Goal: Task Accomplishment & Management: Manage account settings

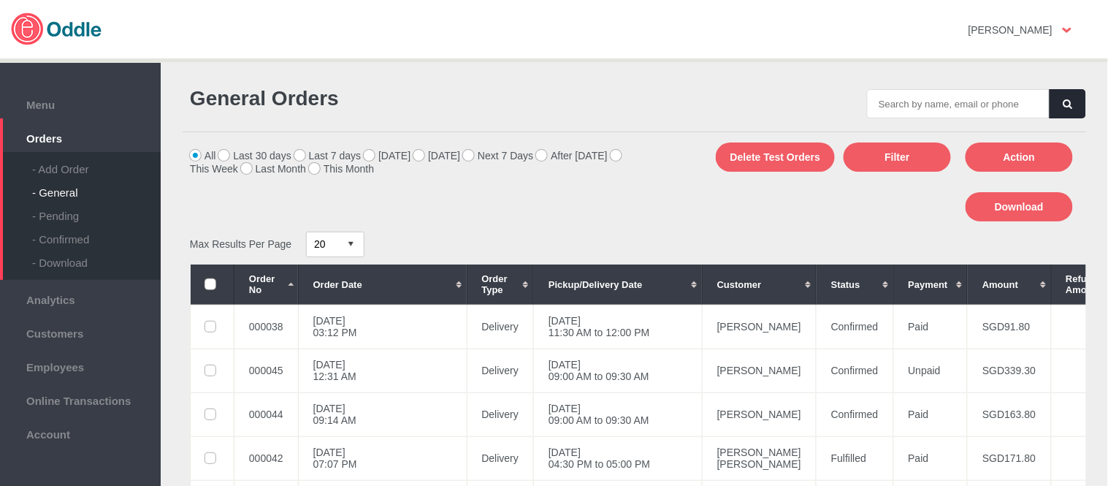
click at [964, 104] on input "text" at bounding box center [958, 103] width 183 height 29
type input "000045"
click at [1064, 106] on icon "button" at bounding box center [1068, 103] width 9 height 9
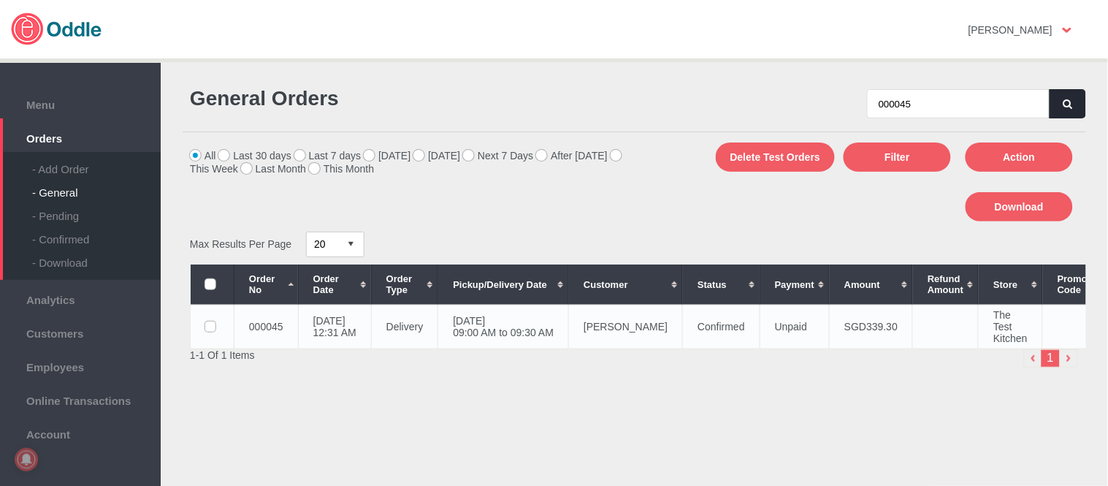
click at [569, 331] on td "[DATE] 09:00 AM to 09:30 AM" at bounding box center [503, 327] width 131 height 44
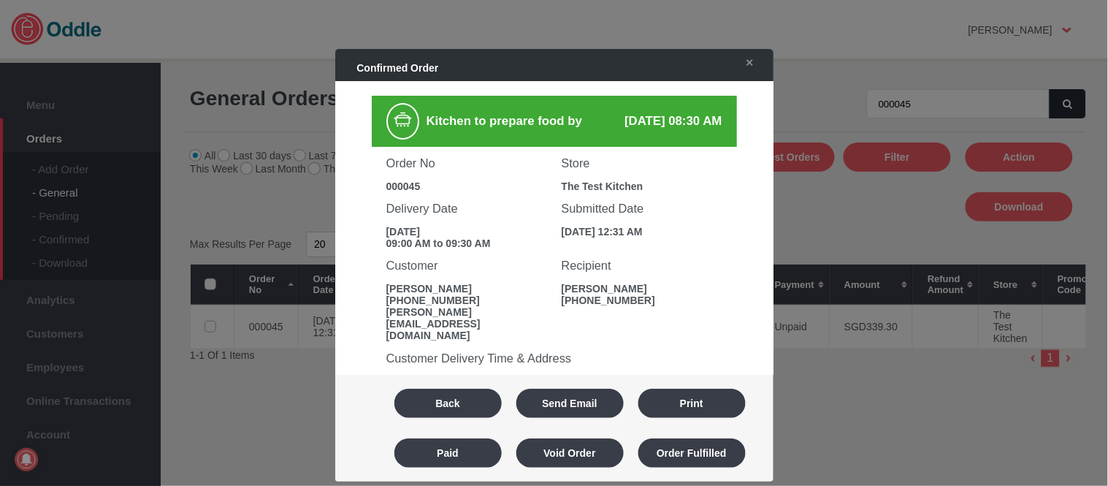
click at [402, 177] on div "Order No 000045" at bounding box center [466, 169] width 175 height 45
copy div "000045"
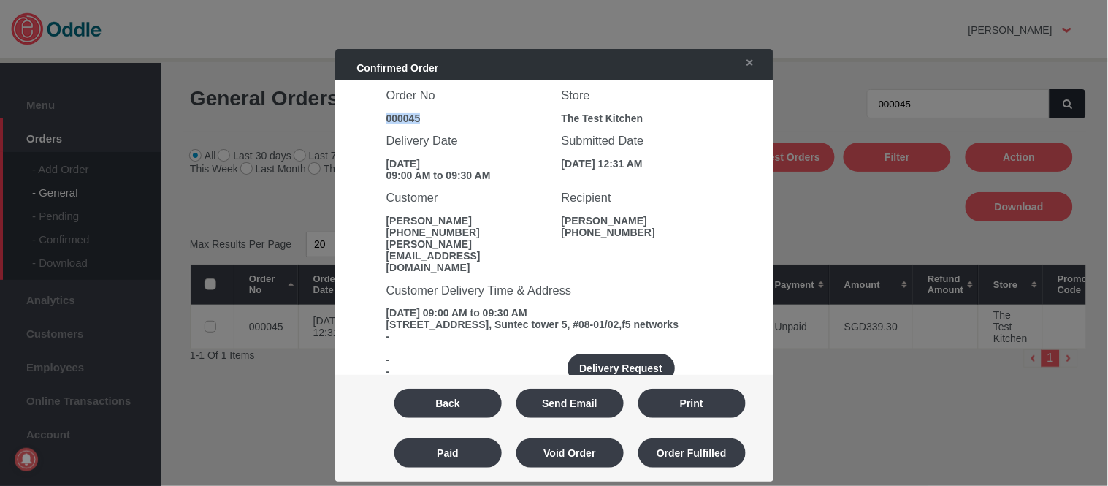
scroll to position [162, 0]
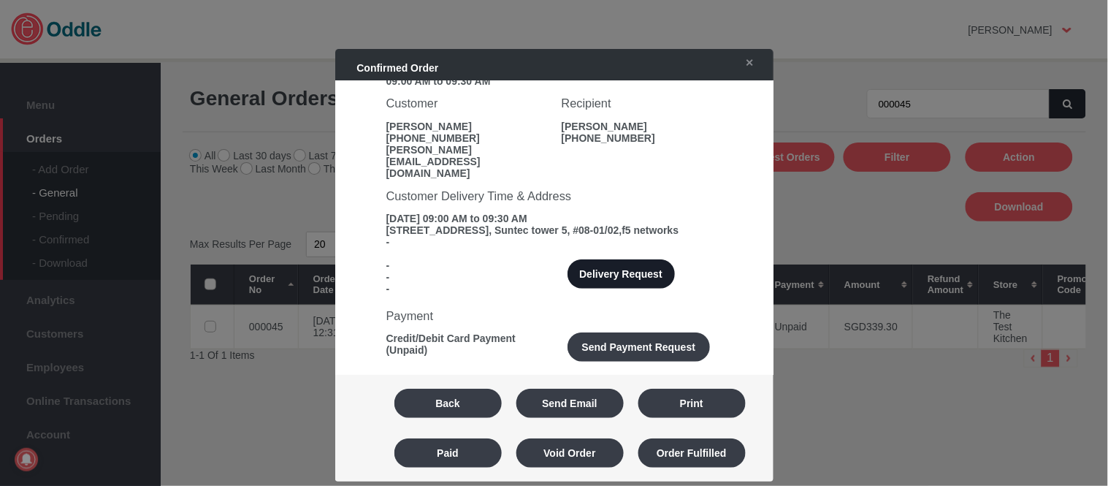
click at [633, 259] on button "Delivery Request" at bounding box center [621, 273] width 107 height 29
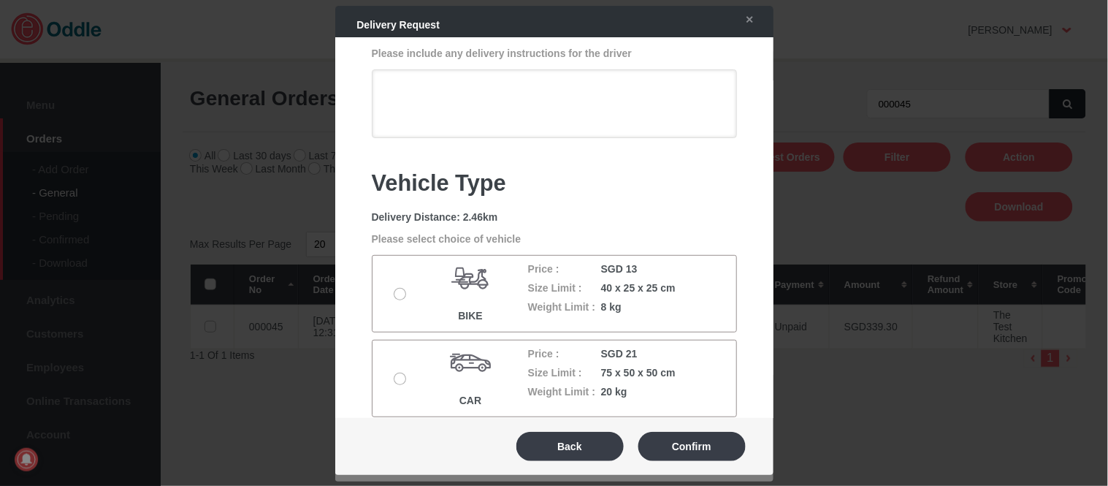
scroll to position [81, 0]
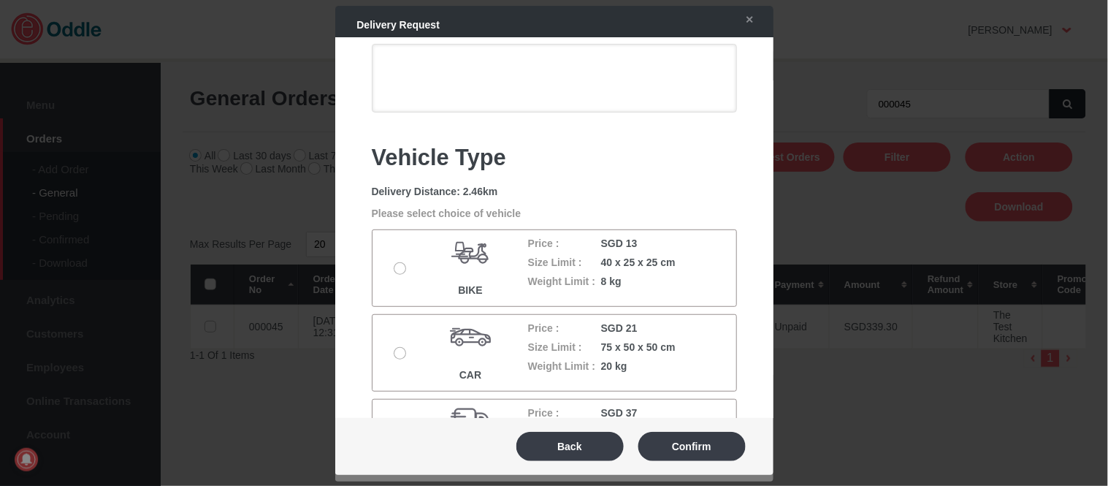
click at [403, 348] on label at bounding box center [401, 354] width 15 height 12
click at [0, 0] on input "radio" at bounding box center [0, 0] width 0 height 0
click at [687, 449] on button "Confirm" at bounding box center [691, 446] width 107 height 29
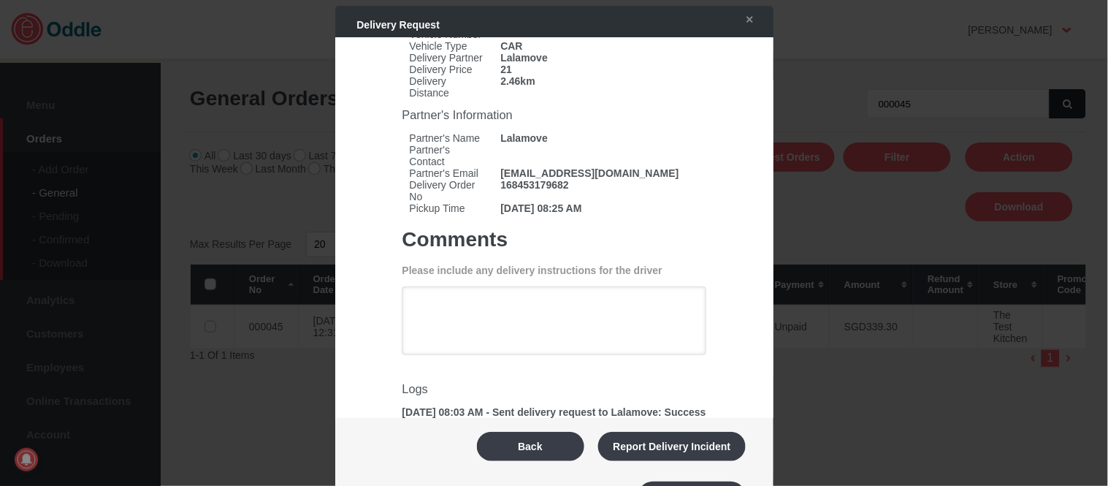
scroll to position [75, 0]
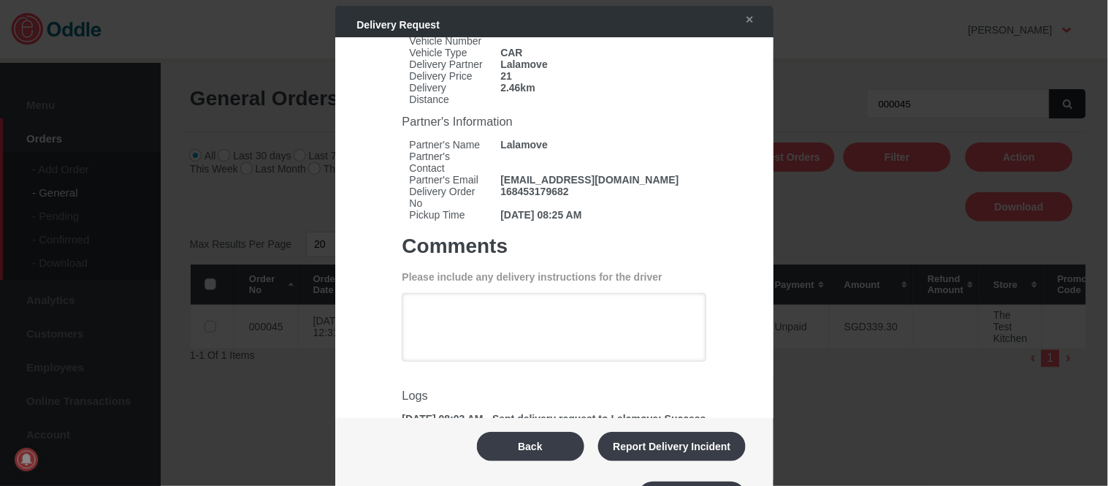
click at [557, 464] on div "Back Report Delivery Incident Cancel Request Resend Request Confirm" at bounding box center [554, 470] width 409 height 99
click at [546, 453] on button "Back" at bounding box center [530, 446] width 107 height 29
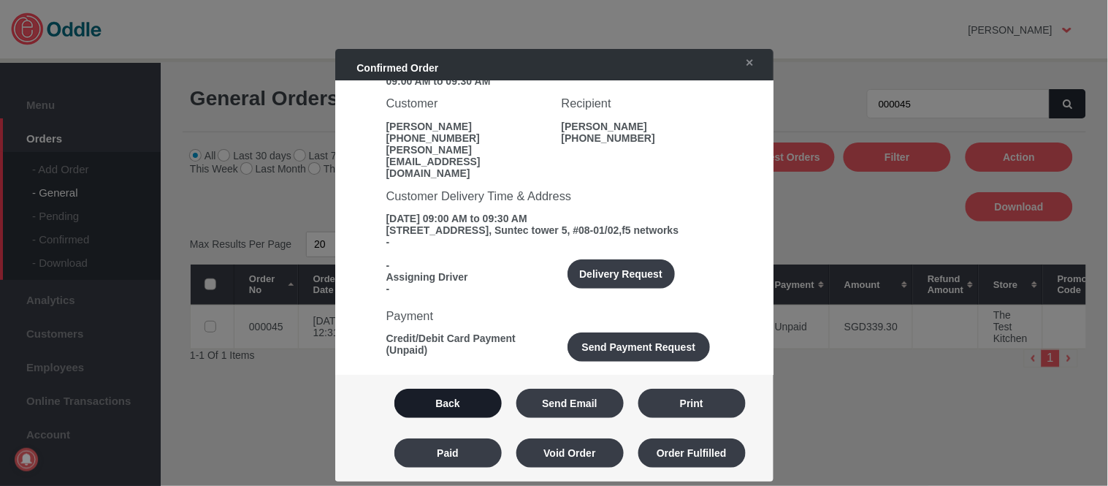
click at [471, 394] on button "Back" at bounding box center [447, 403] width 107 height 29
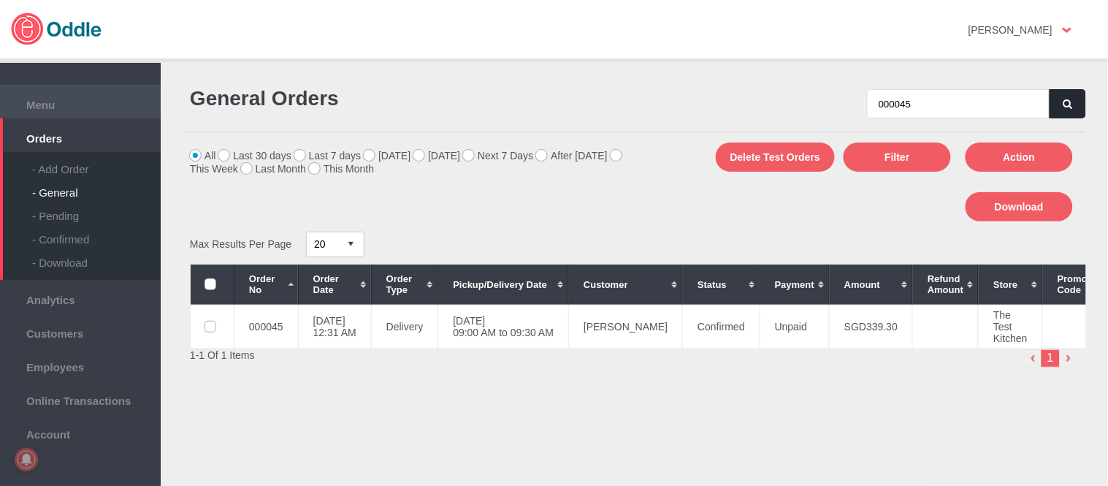
click at [42, 98] on span "Menu" at bounding box center [80, 103] width 146 height 16
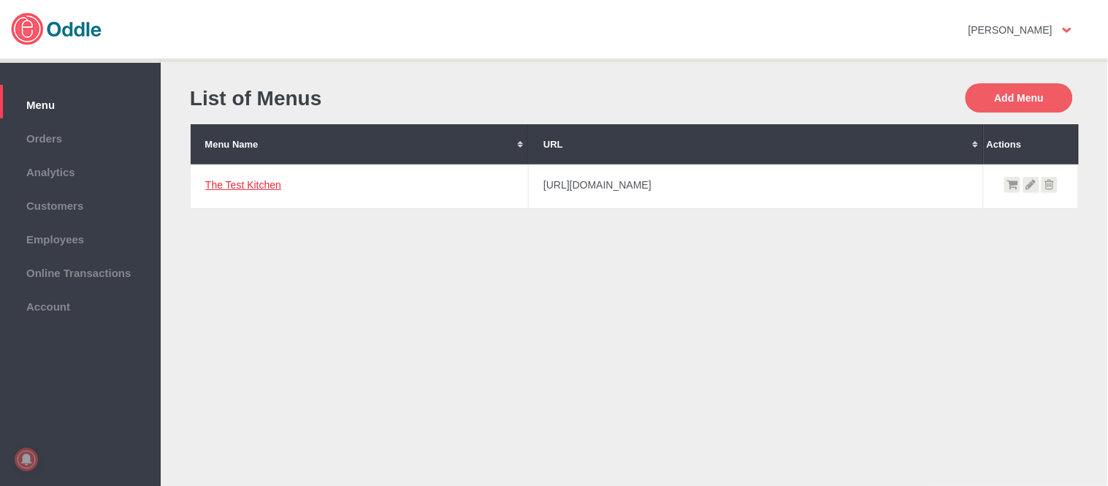
click at [249, 187] on link "The Test Kitchen" at bounding box center [243, 185] width 76 height 12
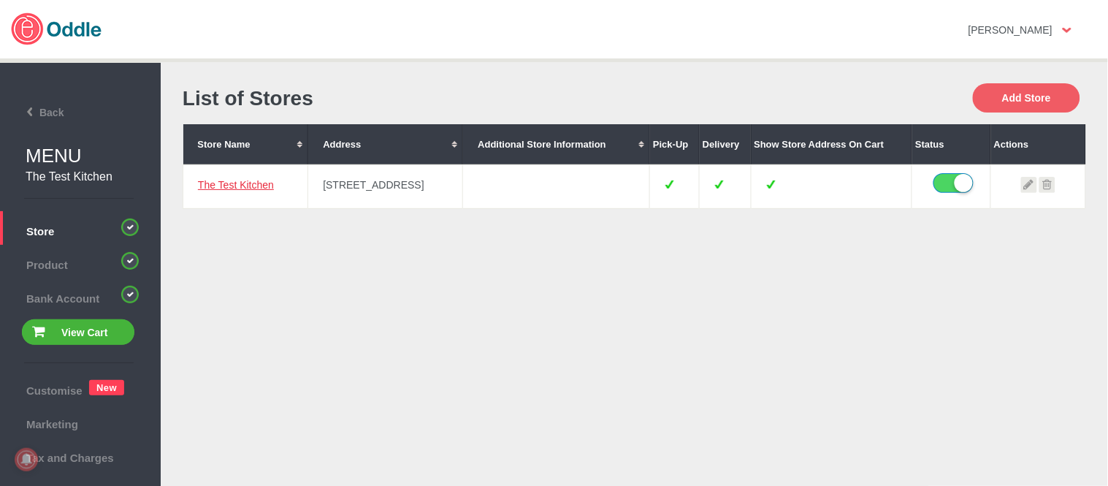
click at [231, 188] on link "The Test Kitchen" at bounding box center [236, 185] width 76 height 12
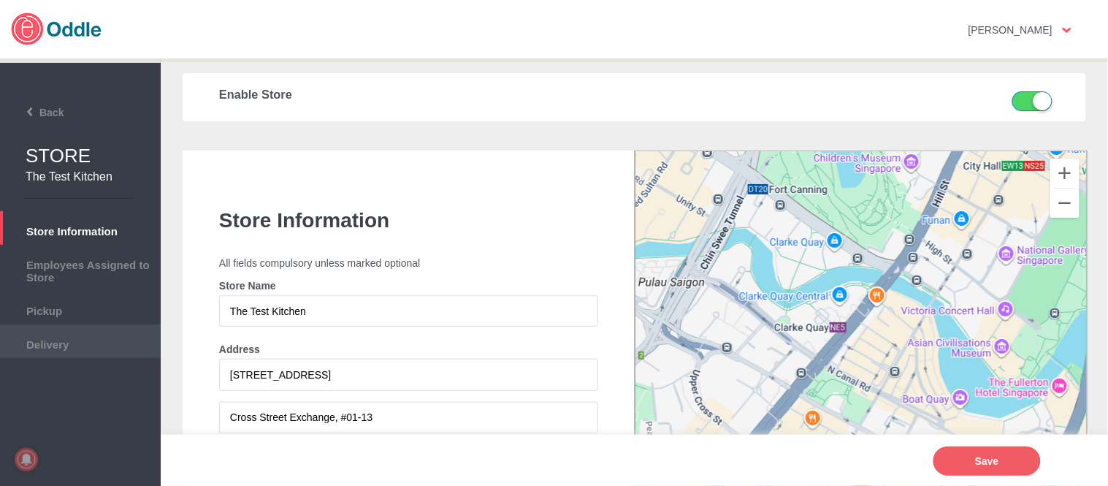
click at [50, 345] on span "Delivery" at bounding box center [80, 343] width 146 height 16
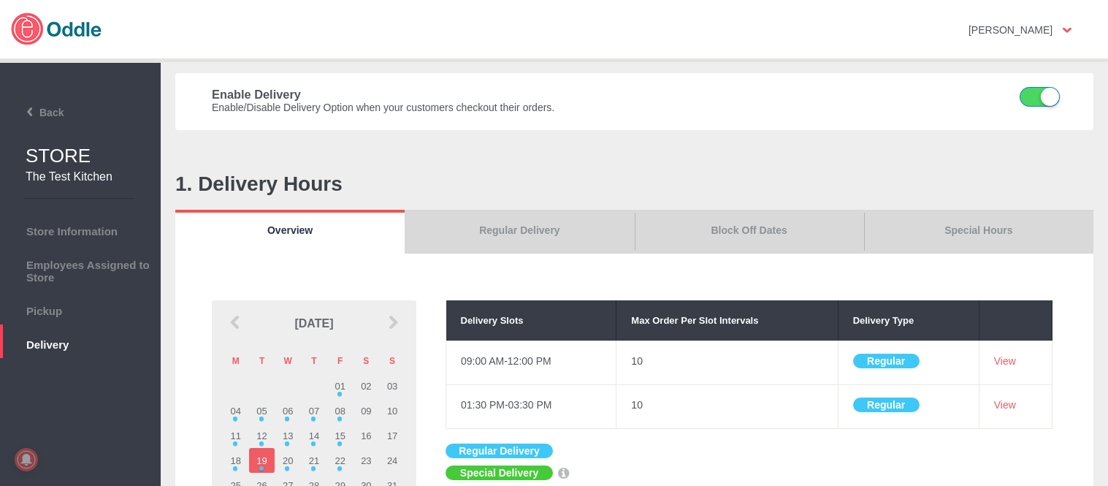
click at [938, 234] on link "Special Hours" at bounding box center [978, 232] width 229 height 44
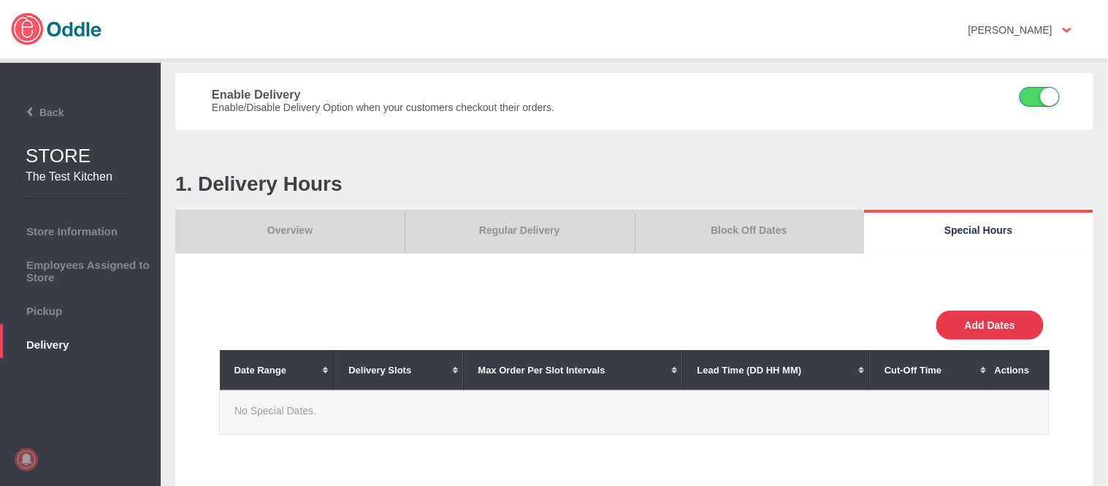
drag, startPoint x: 999, startPoint y: 318, endPoint x: 768, endPoint y: 365, distance: 234.9
click at [999, 318] on button "Add Dates" at bounding box center [989, 324] width 107 height 29
select select "30"
type input "10"
type input "0"
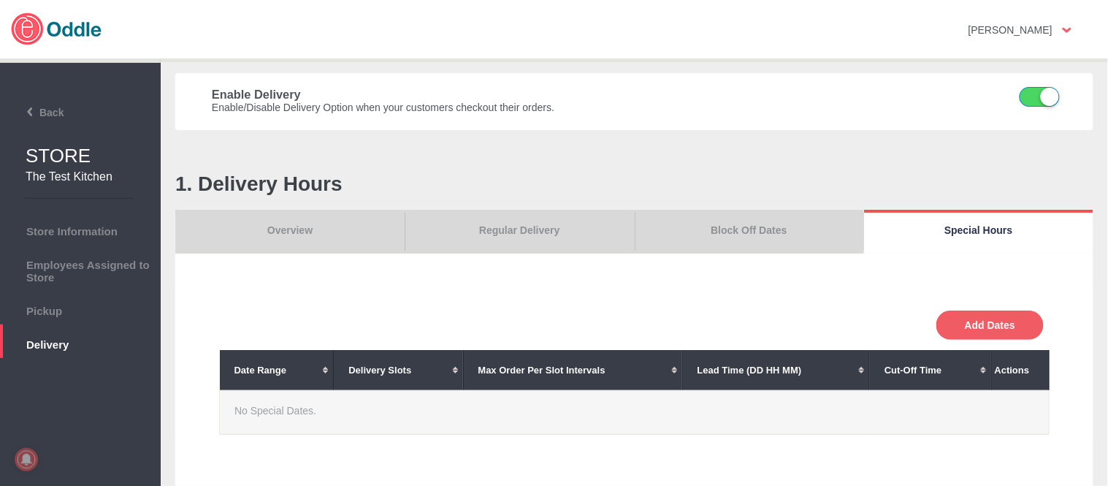
type input "0"
type input "30"
select select "11:00 AM"
select select "11:00 PM"
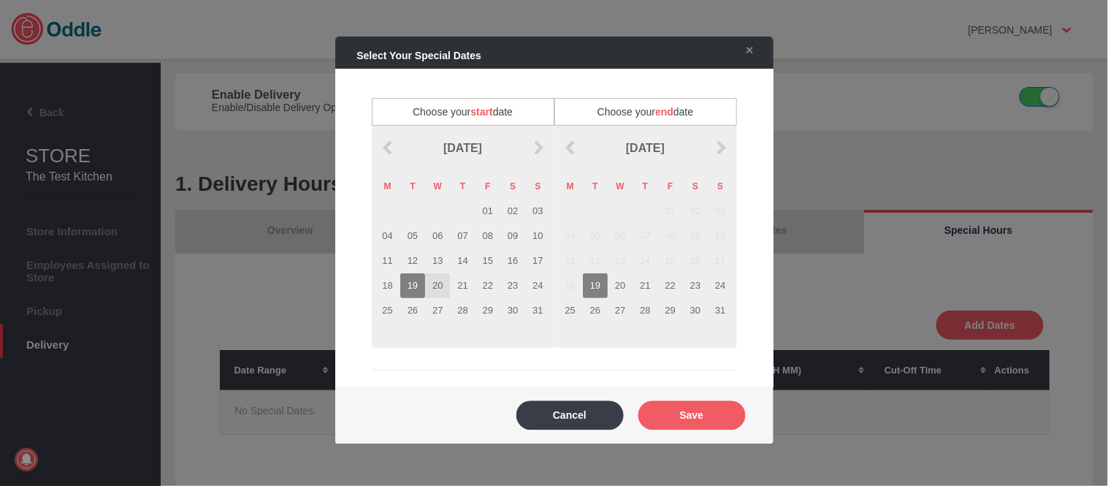
click at [439, 281] on td "20" at bounding box center [437, 285] width 25 height 25
click at [622, 289] on td "20" at bounding box center [620, 285] width 25 height 25
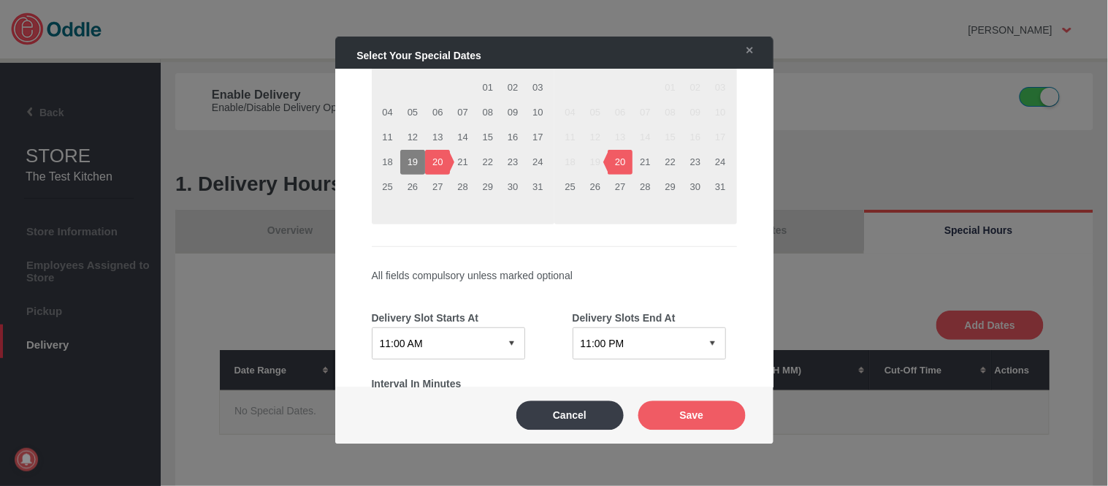
scroll to position [243, 0]
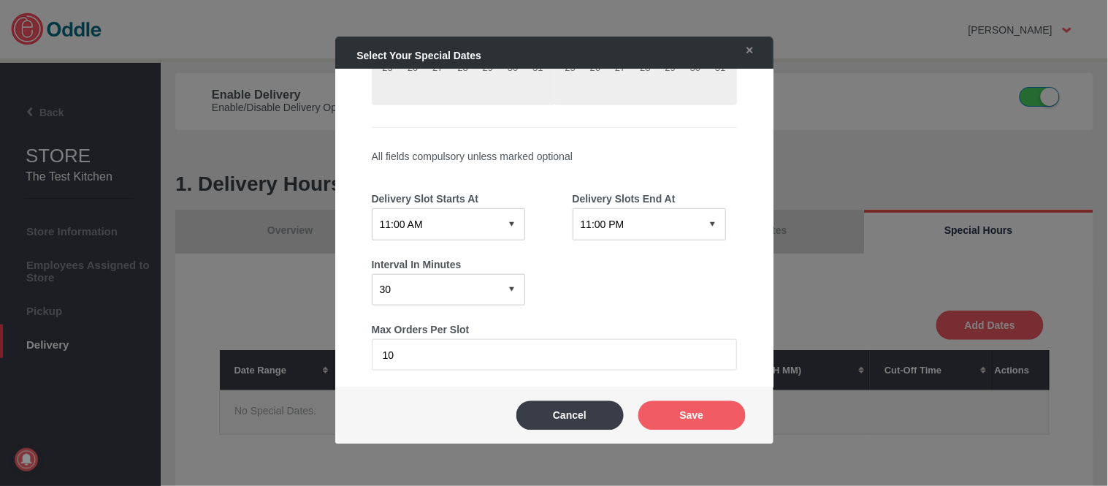
click at [478, 220] on select "12:15 AM 12:30 AM 12:45 AM 01:00 AM 01:15 AM 01:30 AM 01:45 AM 02:00 AM 02:15 A…" at bounding box center [448, 223] width 153 height 31
select select "07:00 AM"
click at [372, 208] on select "12:15 AM 12:30 AM 12:45 AM 01:00 AM 01:15 AM 01:30 AM 01:45 AM 02:00 AM 02:15 A…" at bounding box center [448, 223] width 153 height 31
click at [633, 222] on select "12:15 AM 12:30 AM 12:45 AM 01:00 AM 01:15 AM 01:30 AM 01:45 AM 02:00 AM 02:15 A…" at bounding box center [649, 223] width 153 height 31
select select "07:30 AM"
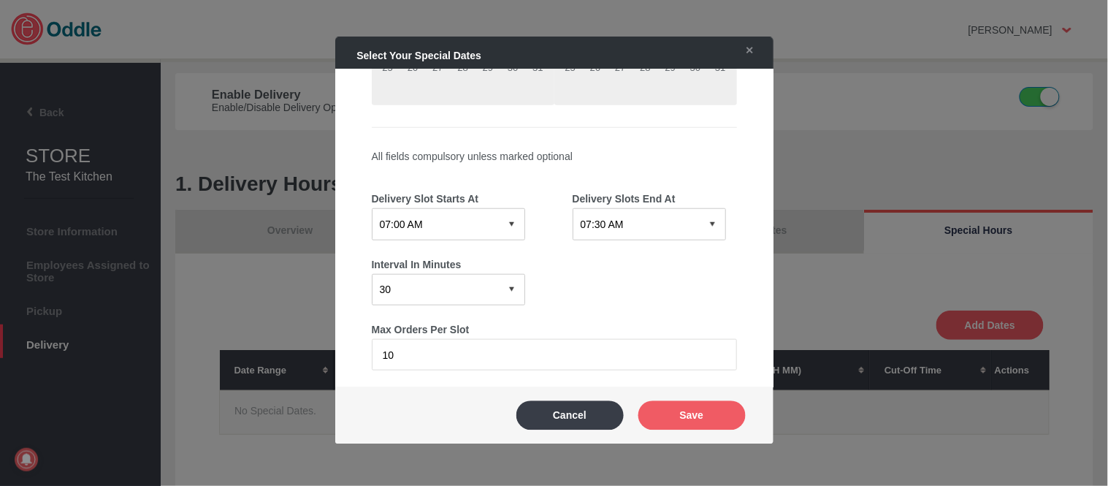
click at [573, 208] on select "12:15 AM 12:30 AM 12:45 AM 01:00 AM 01:15 AM 01:30 AM 01:45 AM 02:00 AM 02:15 A…" at bounding box center [649, 223] width 153 height 31
click at [685, 408] on button "Save" at bounding box center [691, 414] width 107 height 29
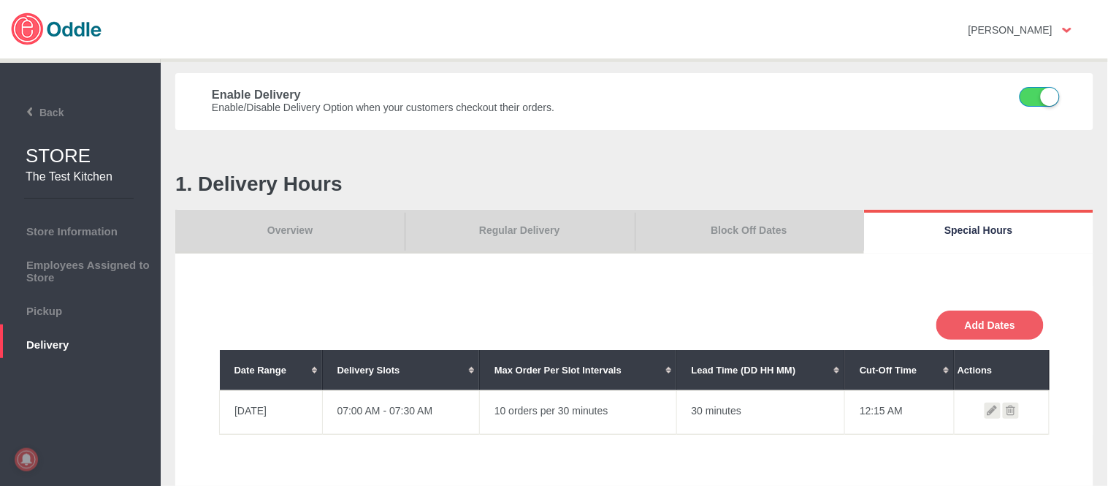
click at [1010, 414] on icon at bounding box center [1011, 410] width 16 height 16
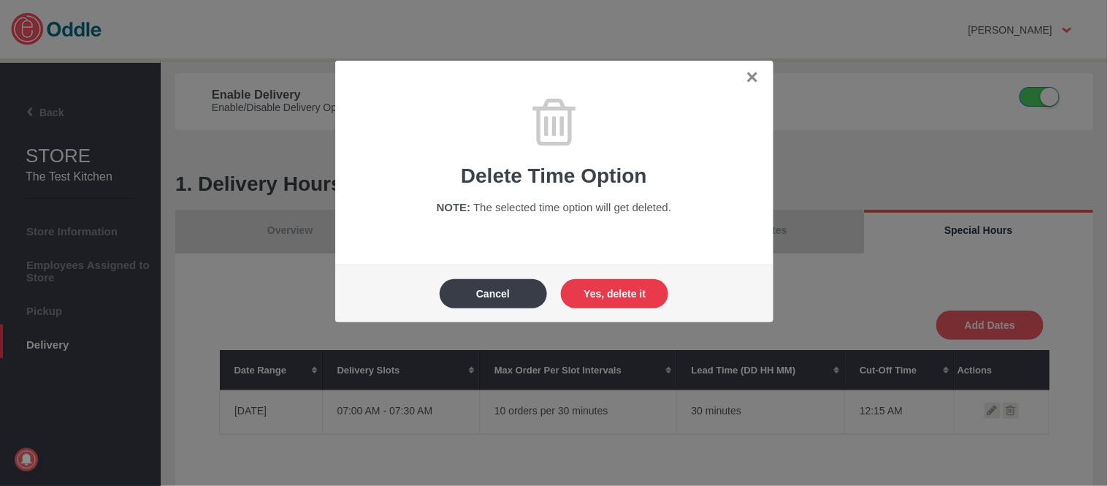
click at [636, 300] on button "Yes, delete it" at bounding box center [614, 293] width 107 height 29
